Goal: Navigation & Orientation: Find specific page/section

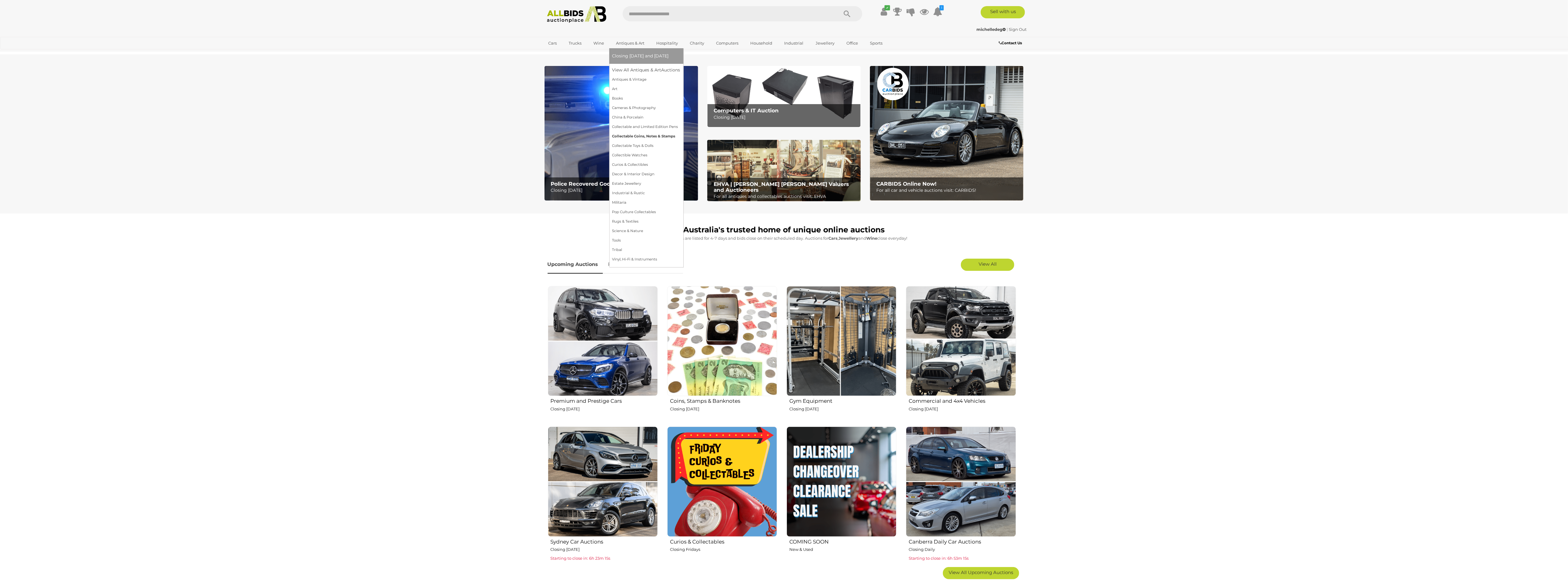
click at [660, 134] on link "Collectable Coins, Notes & Stamps" at bounding box center [646, 136] width 68 height 10
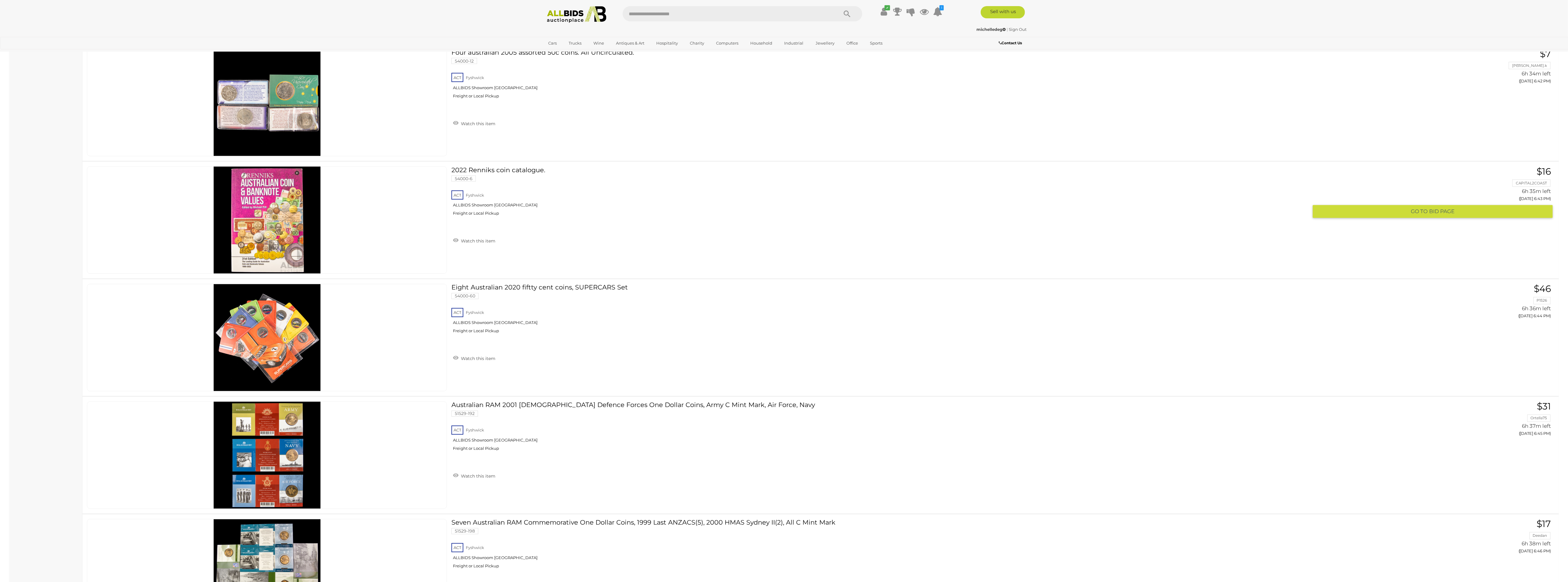
scroll to position [1374, 0]
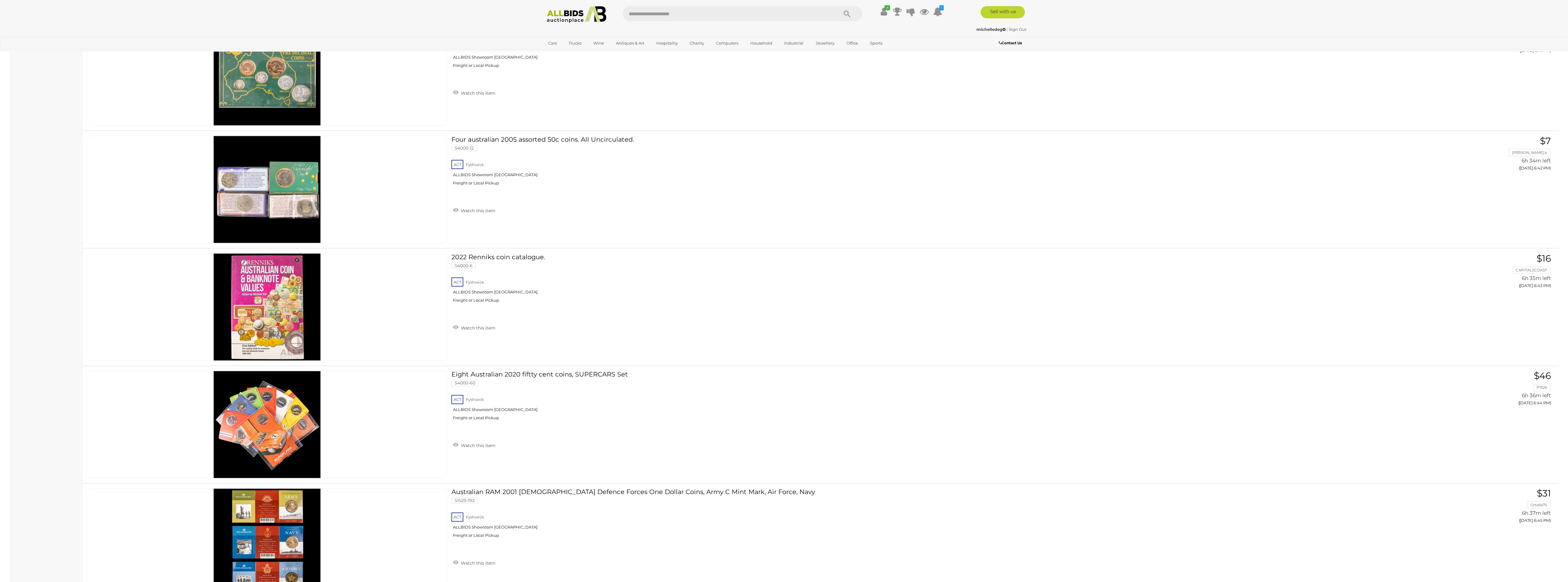
drag, startPoint x: 252, startPoint y: 531, endPoint x: 252, endPoint y: 535, distance: 4.0
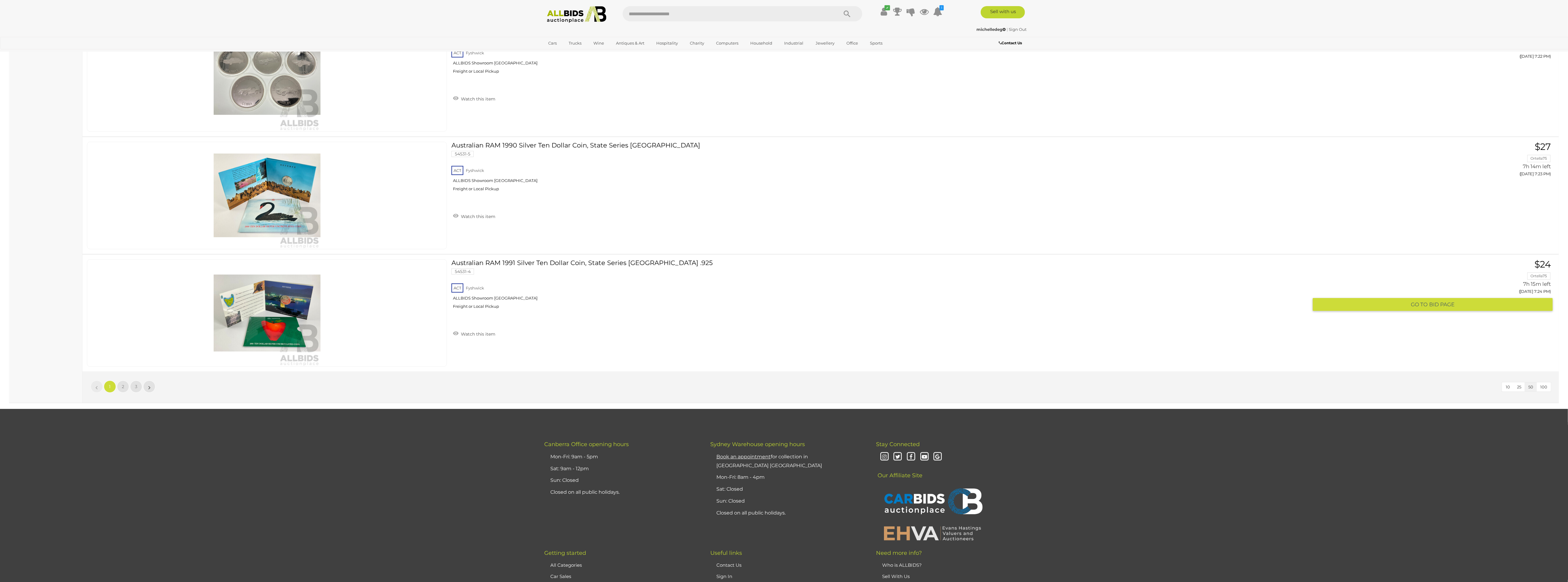
scroll to position [5632, 0]
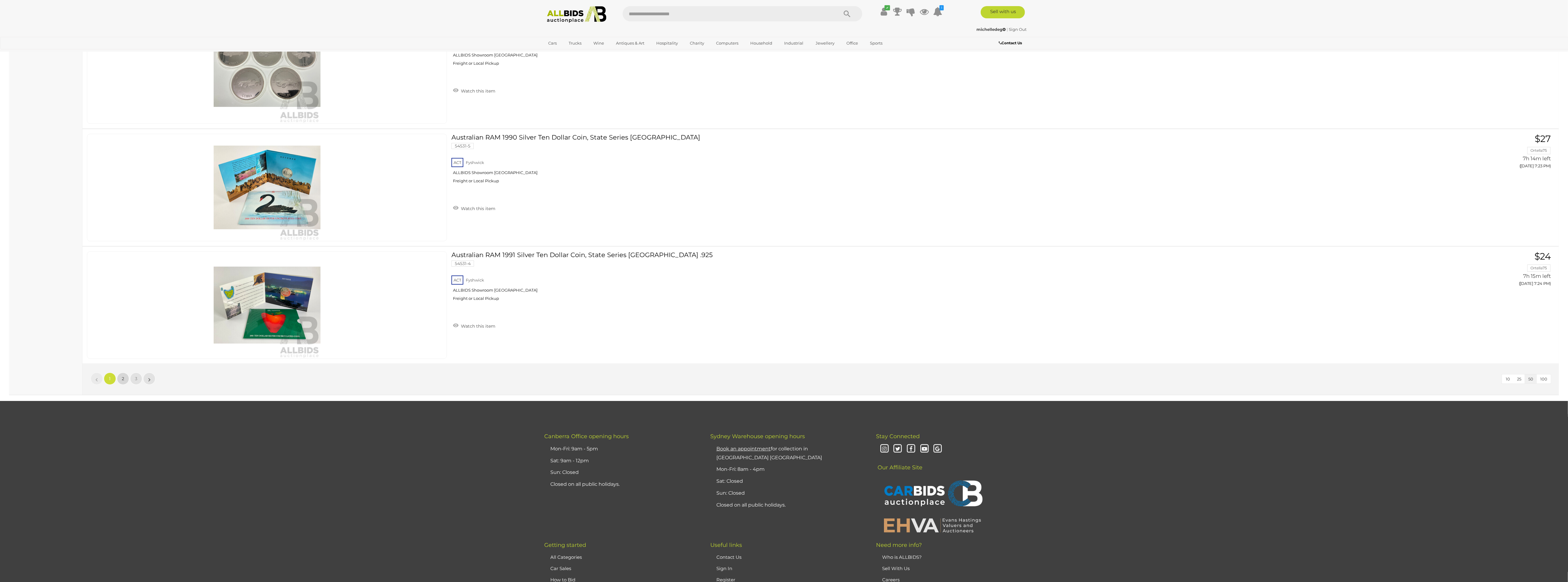
click at [119, 385] on link "2" at bounding box center [123, 379] width 12 height 12
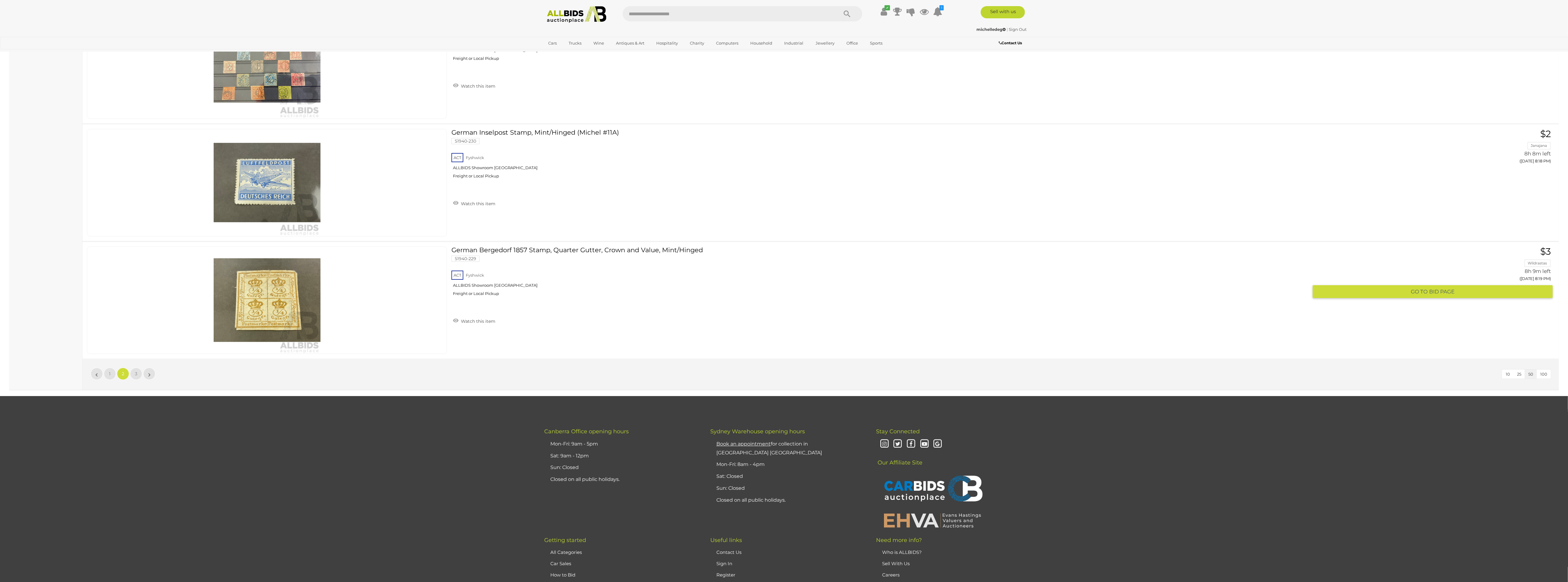
scroll to position [5678, 0]
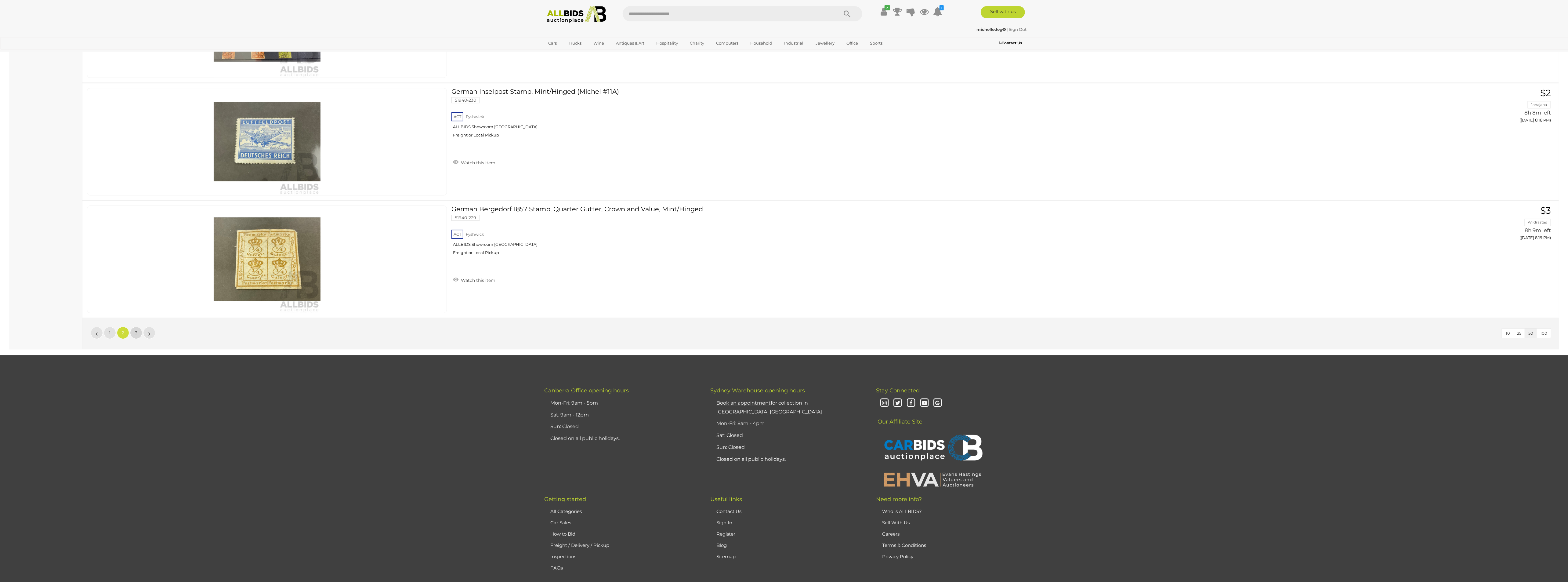
click at [133, 339] on link "3" at bounding box center [136, 333] width 12 height 12
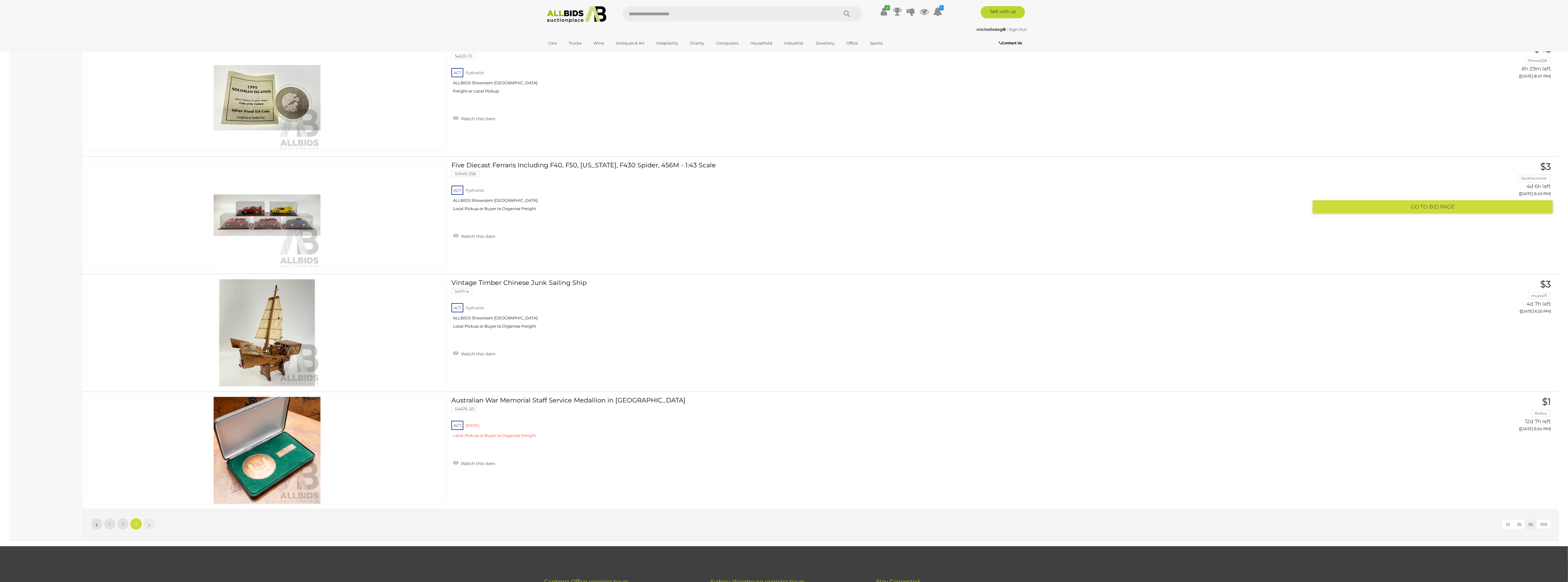
scroll to position [3263, 0]
